Goal: Find specific page/section

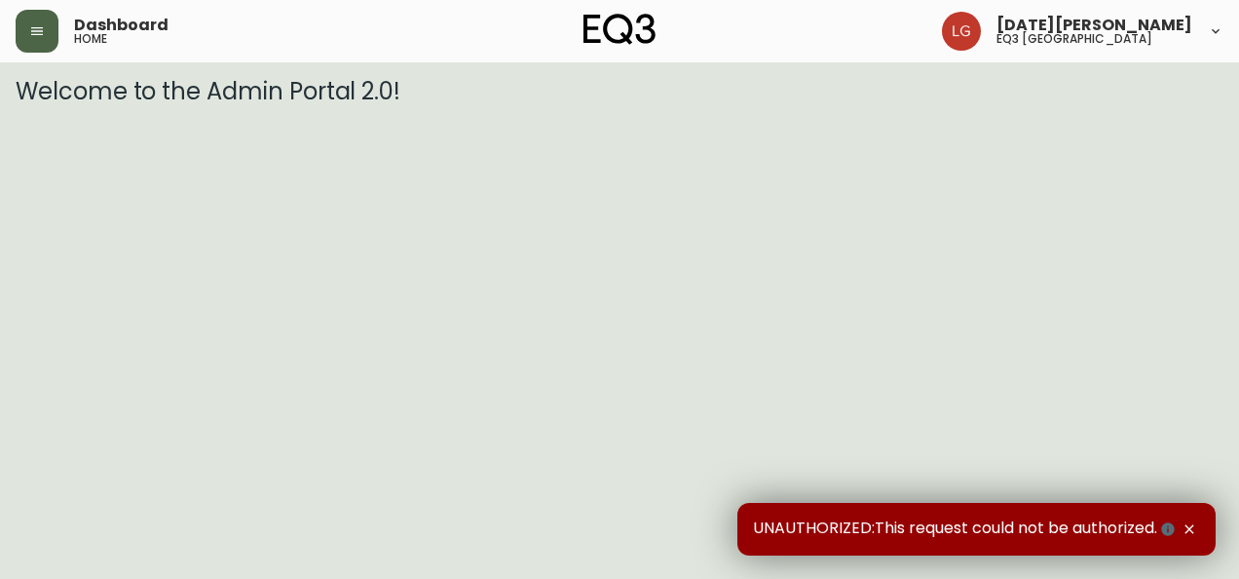
click at [34, 29] on icon "button" at bounding box center [37, 31] width 16 height 16
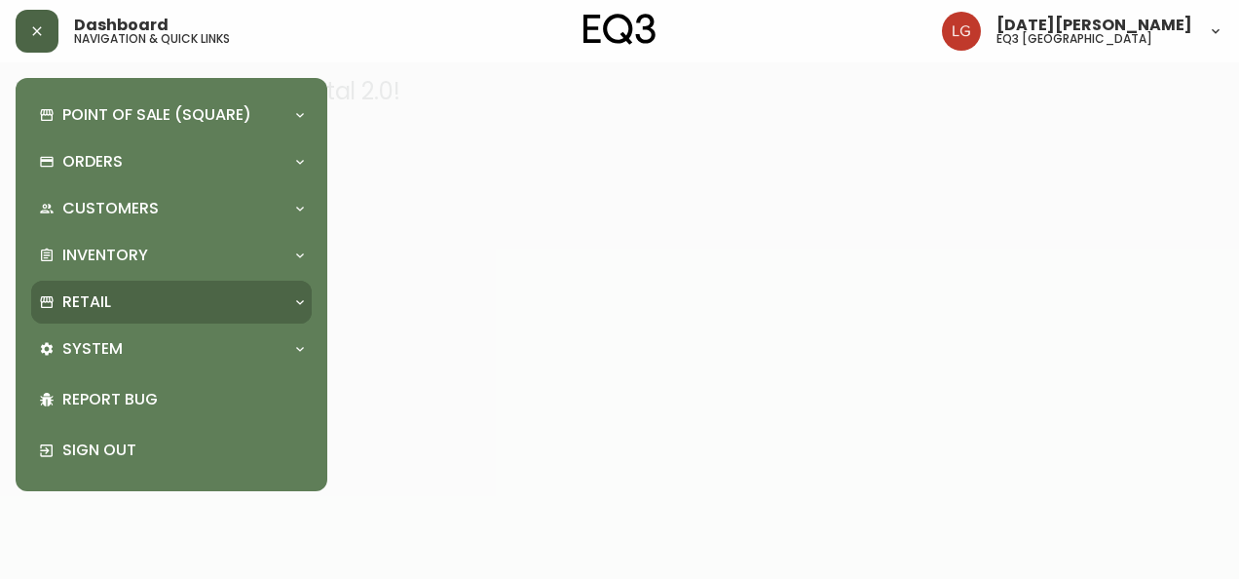
click at [114, 294] on div "Retail" at bounding box center [162, 301] width 246 height 21
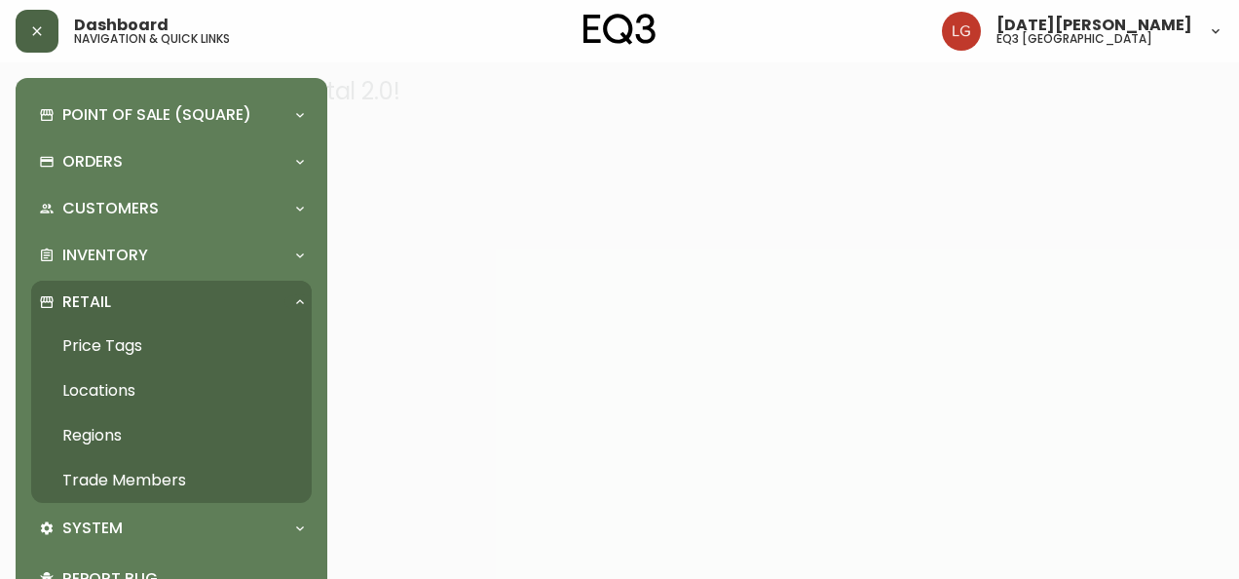
click at [134, 475] on link "Trade Members" at bounding box center [171, 480] width 281 height 45
